Goal: Task Accomplishment & Management: Manage account settings

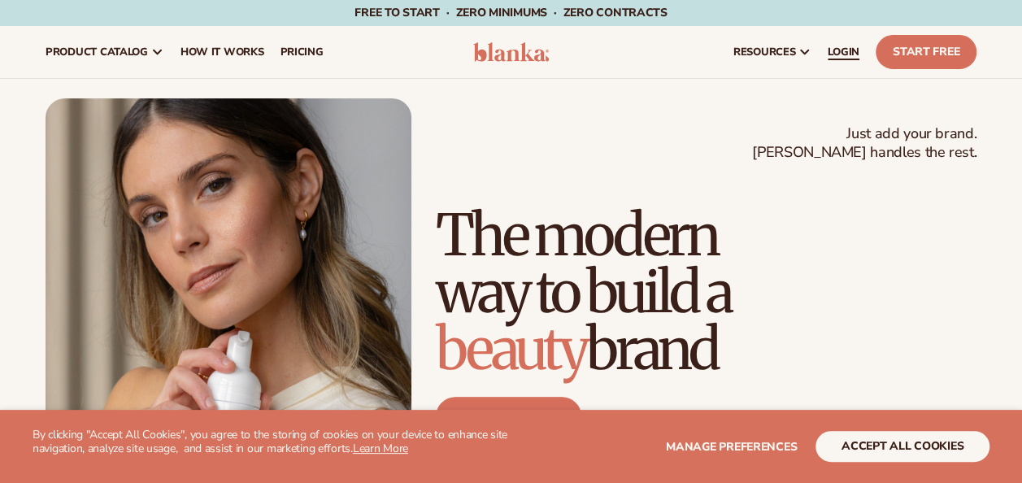
click at [854, 52] on span "LOGIN" at bounding box center [843, 52] width 32 height 13
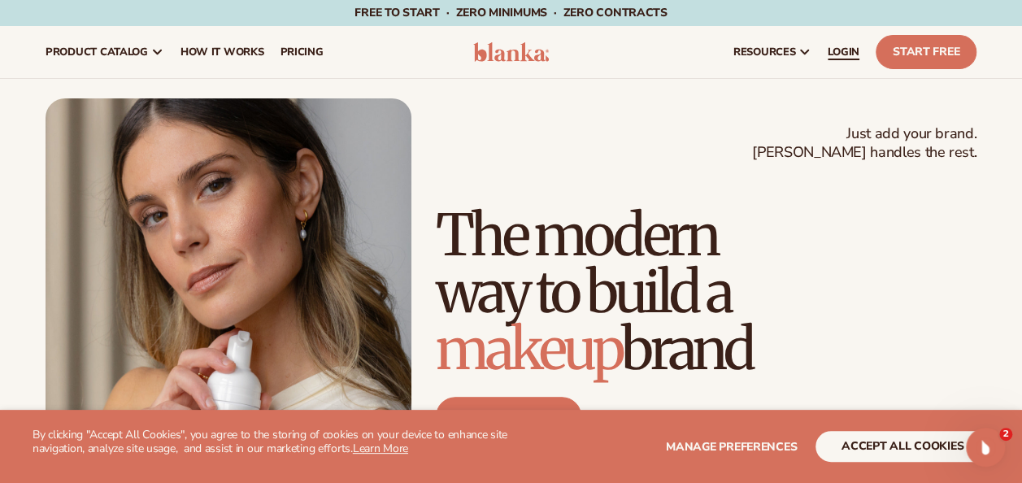
click at [849, 48] on span "LOGIN" at bounding box center [843, 52] width 32 height 13
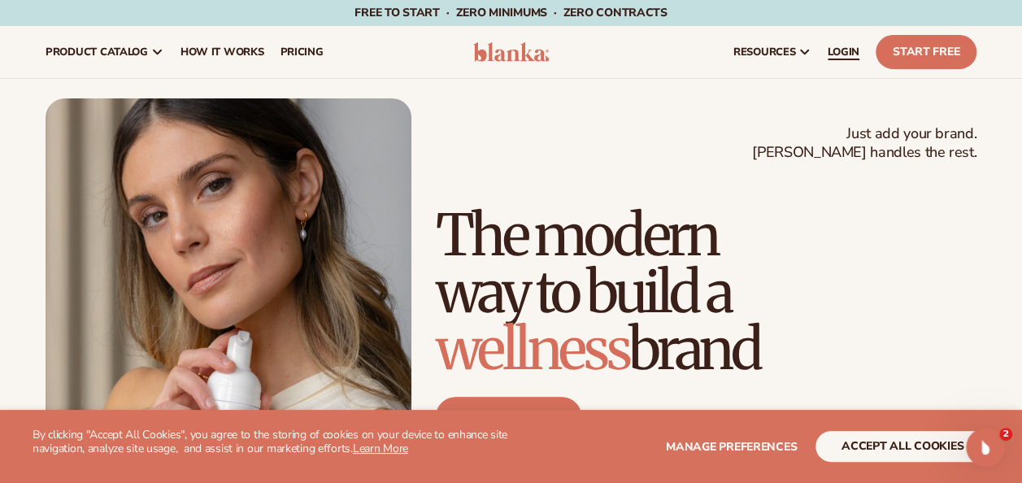
click at [853, 46] on span "LOGIN" at bounding box center [843, 52] width 32 height 13
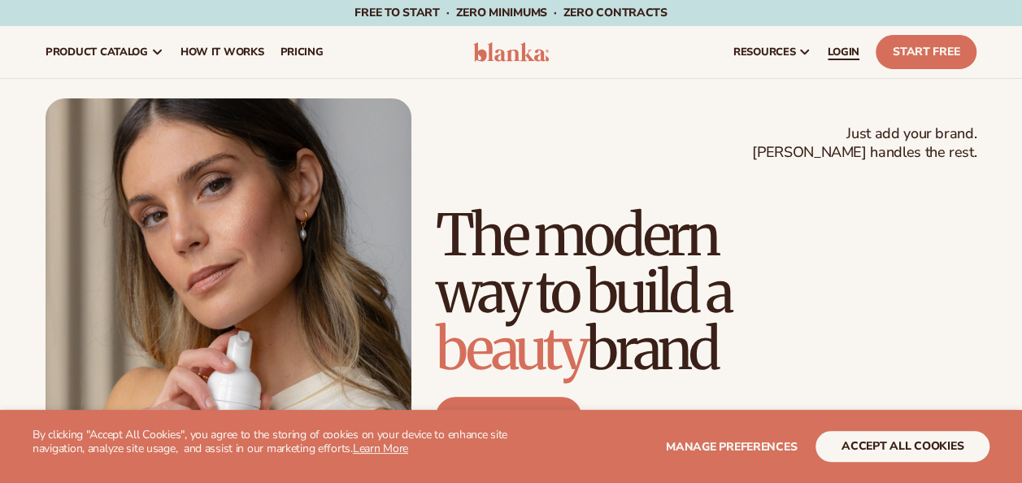
click at [835, 54] on span "LOGIN" at bounding box center [843, 52] width 32 height 13
